Goal: Navigation & Orientation: Find specific page/section

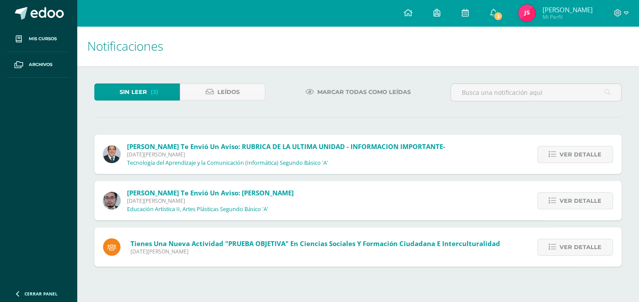
click at [535, 7] on img at bounding box center [526, 12] width 17 height 17
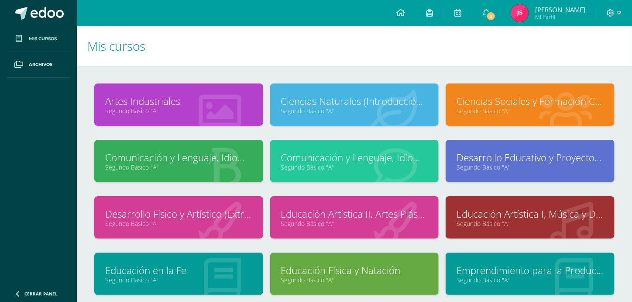
click at [528, 14] on img at bounding box center [519, 12] width 17 height 17
